Goal: Task Accomplishment & Management: Manage account settings

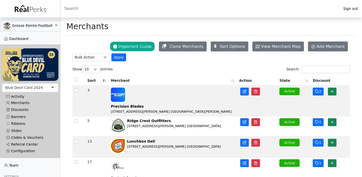
click at [27, 87] on div "Blue Devil Card 2024" at bounding box center [23, 87] width 37 height 5
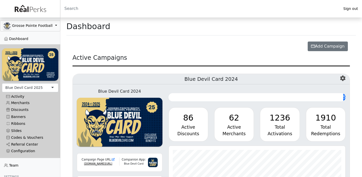
scroll to position [58, 177]
click at [24, 102] on link "Merchants" at bounding box center [30, 102] width 56 height 7
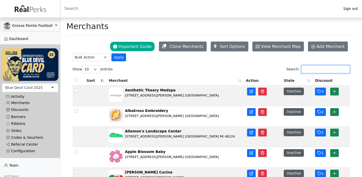
click at [314, 71] on input "Search:" at bounding box center [326, 69] width 49 height 8
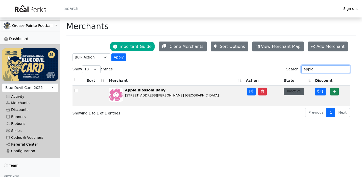
type input "apple"
click at [297, 93] on button "Inactive" at bounding box center [294, 90] width 20 height 7
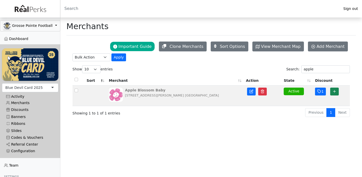
click at [150, 92] on div "Apple Blossom Baby" at bounding box center [172, 89] width 94 height 5
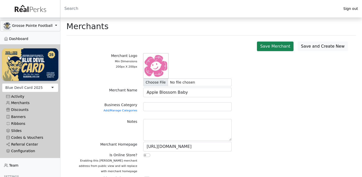
click at [150, 108] on div at bounding box center [187, 106] width 89 height 9
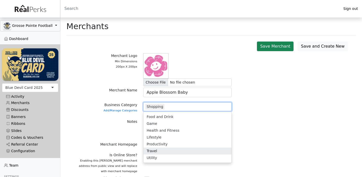
scroll to position [21, 0]
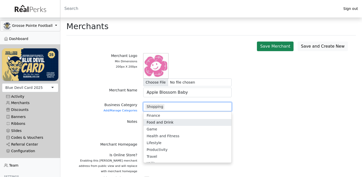
click at [279, 125] on div "Notes" at bounding box center [212, 130] width 284 height 23
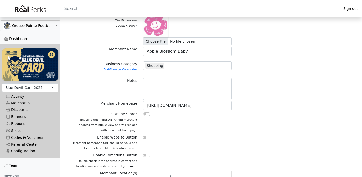
scroll to position [48, 0]
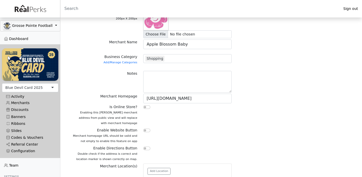
click at [145, 130] on input "checkbox" at bounding box center [146, 130] width 7 height 4
checkbox input "true"
click at [148, 148] on input "checkbox" at bounding box center [146, 148] width 7 height 4
checkbox input "true"
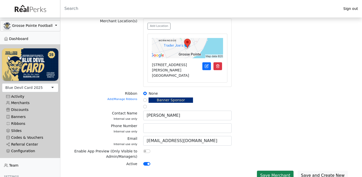
scroll to position [193, 0]
click at [275, 171] on button "Save Merchant" at bounding box center [275, 176] width 37 height 10
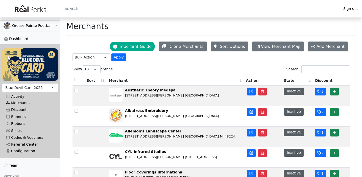
click at [28, 102] on link "Merchants" at bounding box center [30, 102] width 56 height 7
click at [322, 69] on input "Search:" at bounding box center [326, 69] width 49 height 8
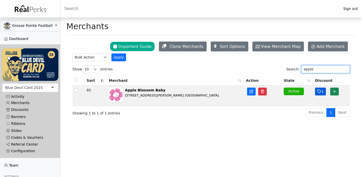
type input "apple"
click at [323, 94] on button "1" at bounding box center [320, 91] width 11 height 8
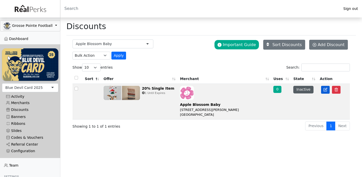
click at [324, 91] on icon at bounding box center [325, 89] width 3 height 3
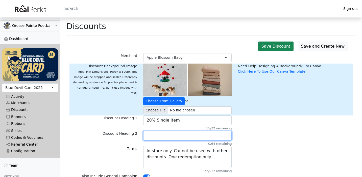
click at [159, 137] on input "text" at bounding box center [187, 136] width 89 height 10
type input "s"
click at [115, 146] on div "Terms" at bounding box center [105, 159] width 71 height 27
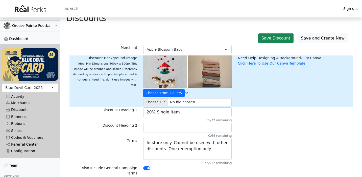
scroll to position [8, 0]
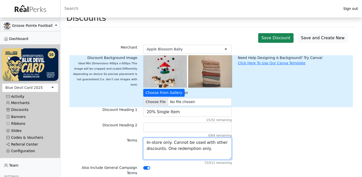
click at [214, 147] on textarea "In-store only. Cannot be used with other discounts. One redemption only." at bounding box center [187, 149] width 89 height 22
type textarea "In-store only. Cannot be used with other discounts. One redemption only"
click at [252, 151] on div "Terms In-store only. Cannot be used with other discounts. One redemption only. …" at bounding box center [212, 151] width 284 height 27
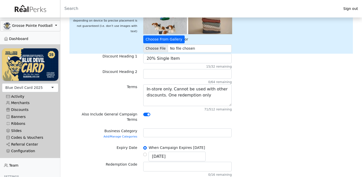
scroll to position [64, 0]
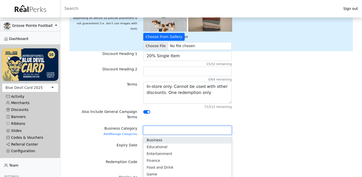
click at [175, 126] on div at bounding box center [187, 130] width 89 height 9
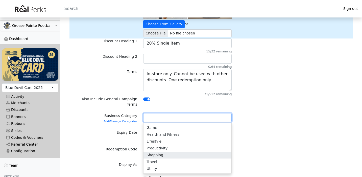
scroll to position [21, 0]
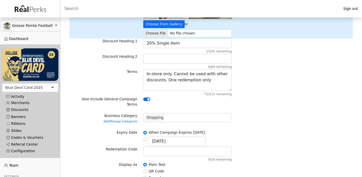
click at [263, 134] on div "Expiry Date When Campaign Expires 08/23/2026 04/23/2026" at bounding box center [212, 138] width 284 height 17
click at [247, 133] on div "Expiry Date When Campaign Expires 08/23/2026 04/23/2026" at bounding box center [212, 138] width 284 height 17
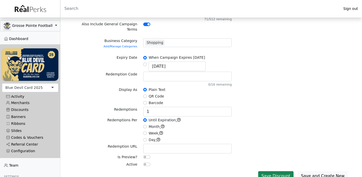
scroll to position [151, 0]
click at [146, 163] on input "checkbox" at bounding box center [146, 165] width 7 height 4
checkbox input "true"
click at [276, 171] on button "Save Discount" at bounding box center [276, 176] width 36 height 10
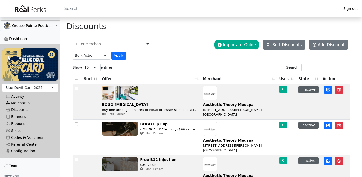
click at [20, 102] on link "Merchants" at bounding box center [30, 102] width 56 height 7
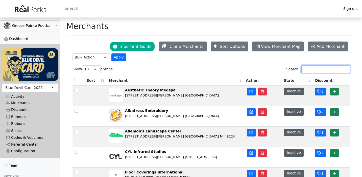
click at [309, 70] on input "Search:" at bounding box center [326, 69] width 49 height 8
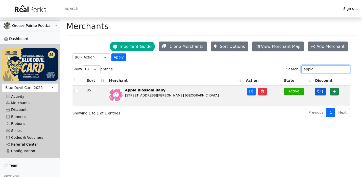
type input "apple"
click at [318, 92] on icon "button" at bounding box center [320, 91] width 4 height 4
